Goal: Check status: Check status

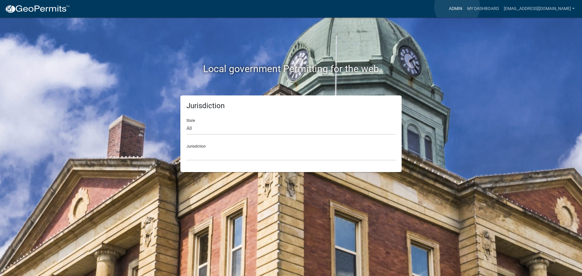
click at [457, 7] on link "Admin" at bounding box center [455, 9] width 18 height 12
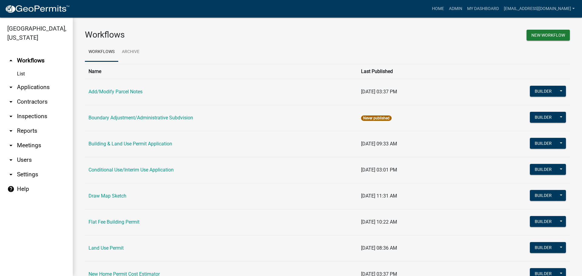
click at [35, 80] on link "arrow_drop_down Applications" at bounding box center [36, 87] width 73 height 15
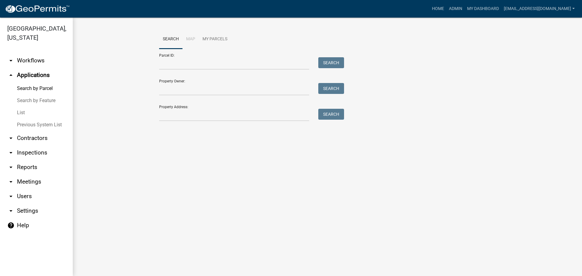
click at [19, 110] on link "List" at bounding box center [36, 113] width 73 height 12
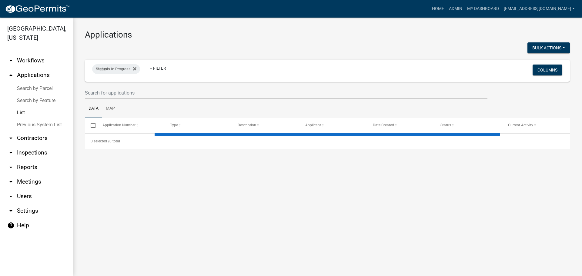
select select "2: 50"
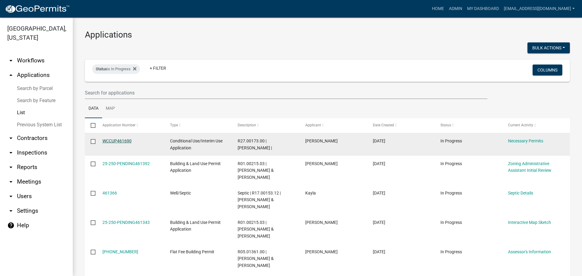
click at [114, 140] on link "WCCUP461690" at bounding box center [116, 140] width 29 height 5
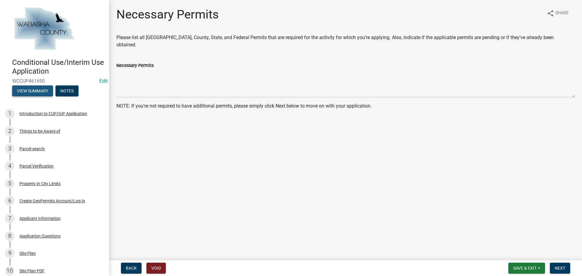
click at [35, 88] on button "View Summary" at bounding box center [32, 90] width 41 height 11
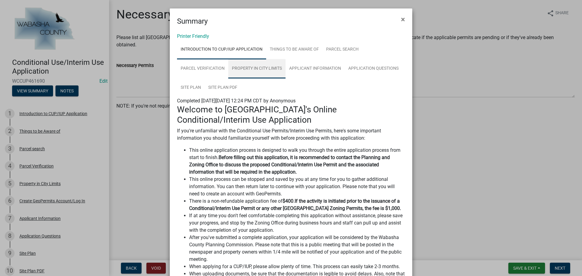
click at [259, 64] on link "Property in City Limits" at bounding box center [256, 68] width 57 height 19
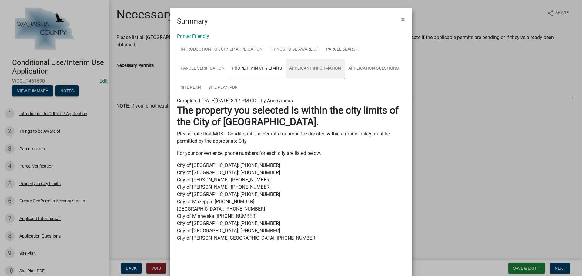
click at [309, 69] on link "Applicant Information" at bounding box center [314, 68] width 59 height 19
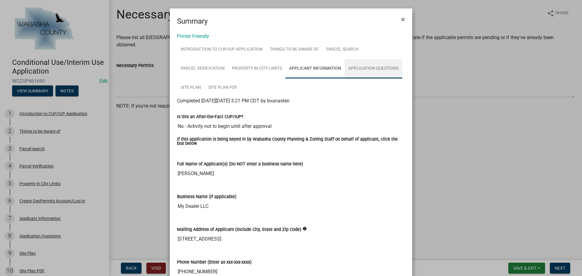
click at [361, 65] on link "Application Questions" at bounding box center [373, 68] width 58 height 19
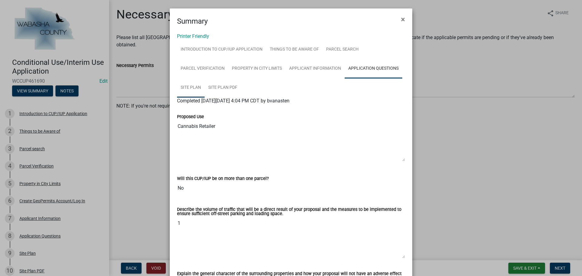
click at [187, 84] on link "Site Plan" at bounding box center [191, 87] width 28 height 19
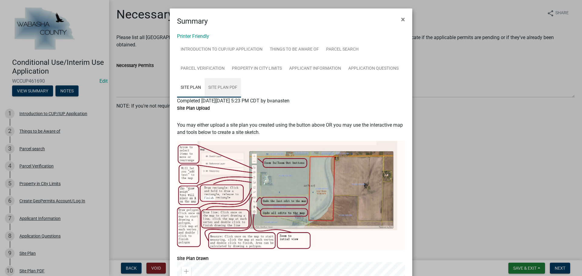
click at [224, 86] on link "Site Plan PDF" at bounding box center [223, 87] width 36 height 19
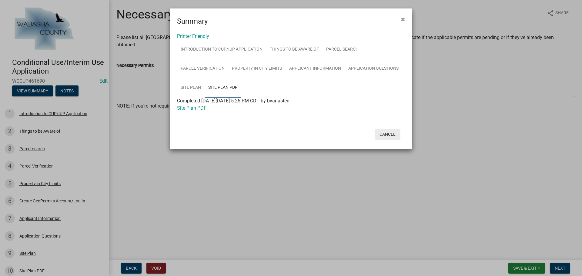
drag, startPoint x: 388, startPoint y: 134, endPoint x: 393, endPoint y: 133, distance: 4.6
click at [393, 133] on button "Cancel" at bounding box center [387, 134] width 26 height 11
